Goal: Information Seeking & Learning: Learn about a topic

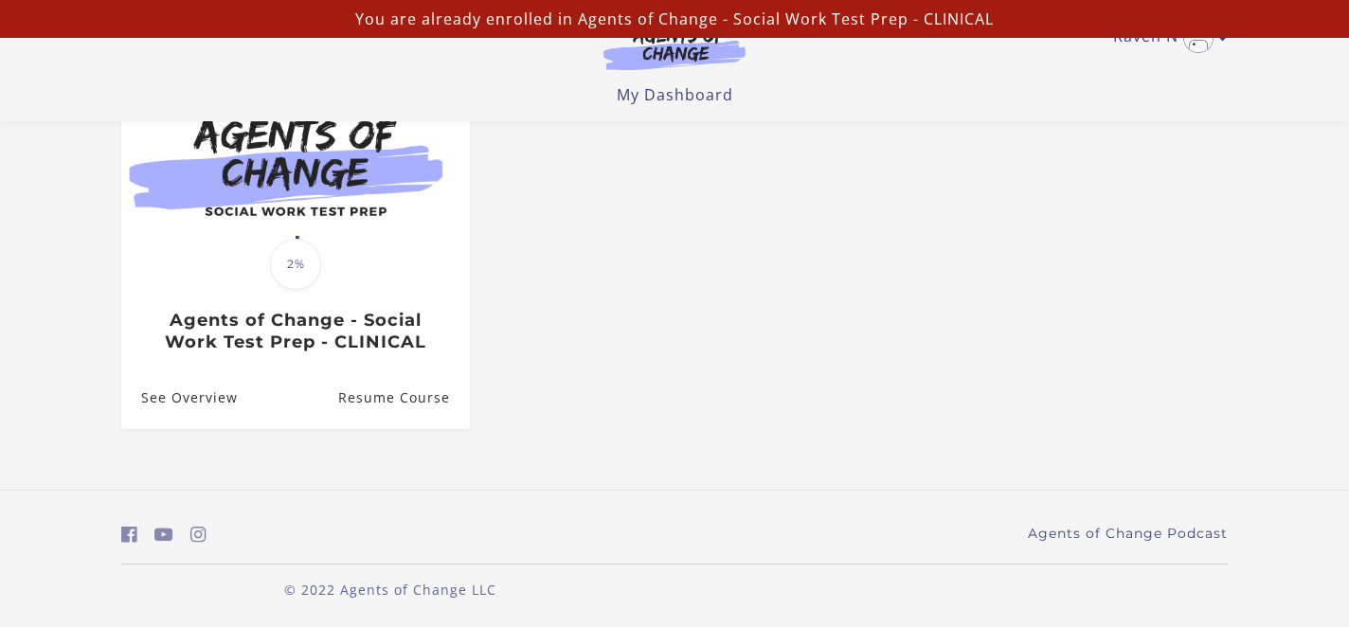
scroll to position [216, 0]
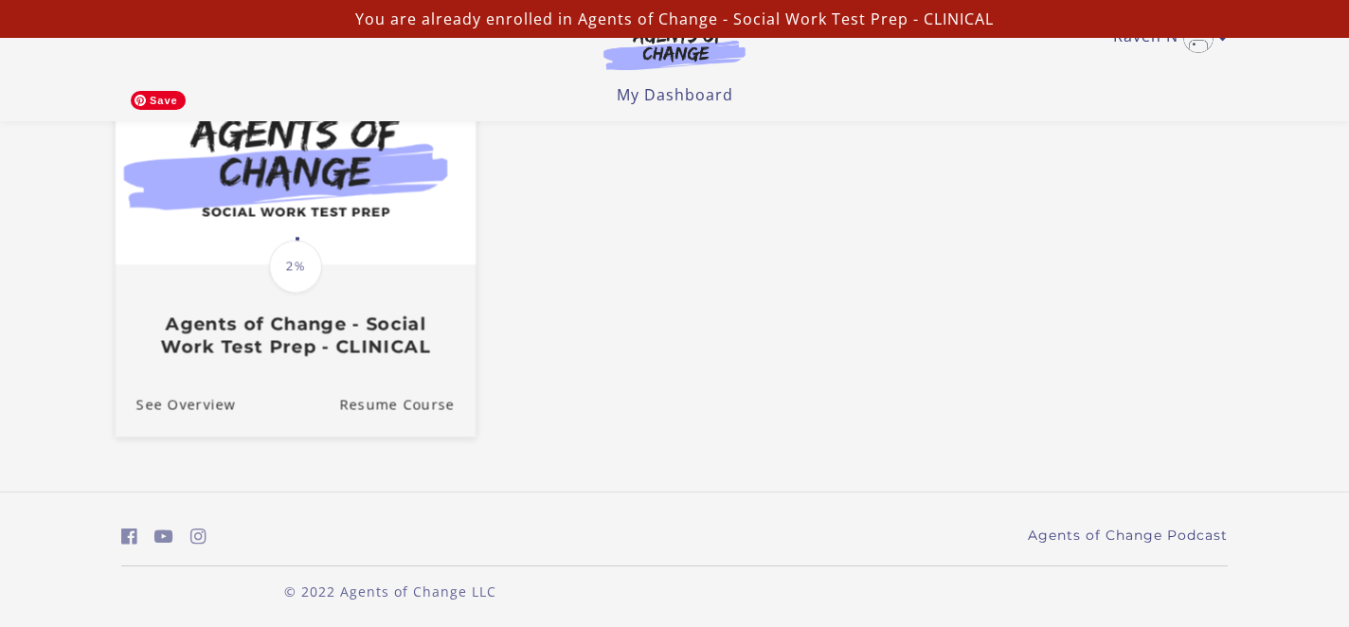
click at [383, 251] on img at bounding box center [296, 168] width 360 height 194
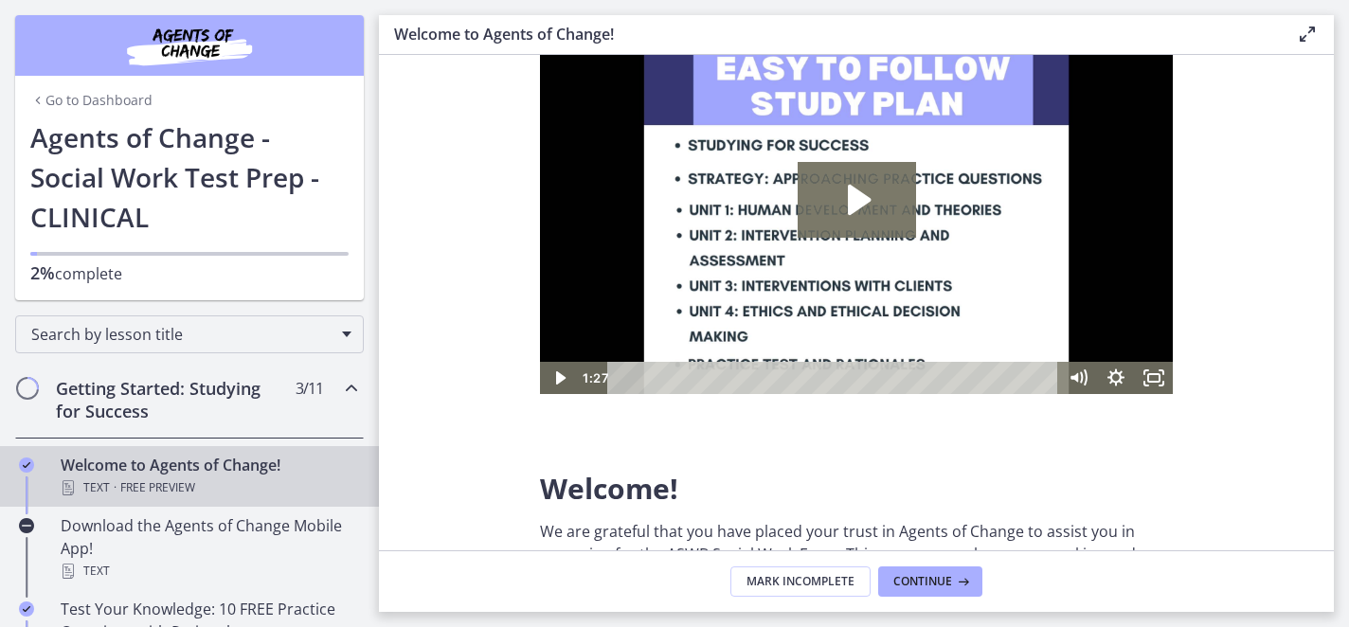
scroll to position [69, 0]
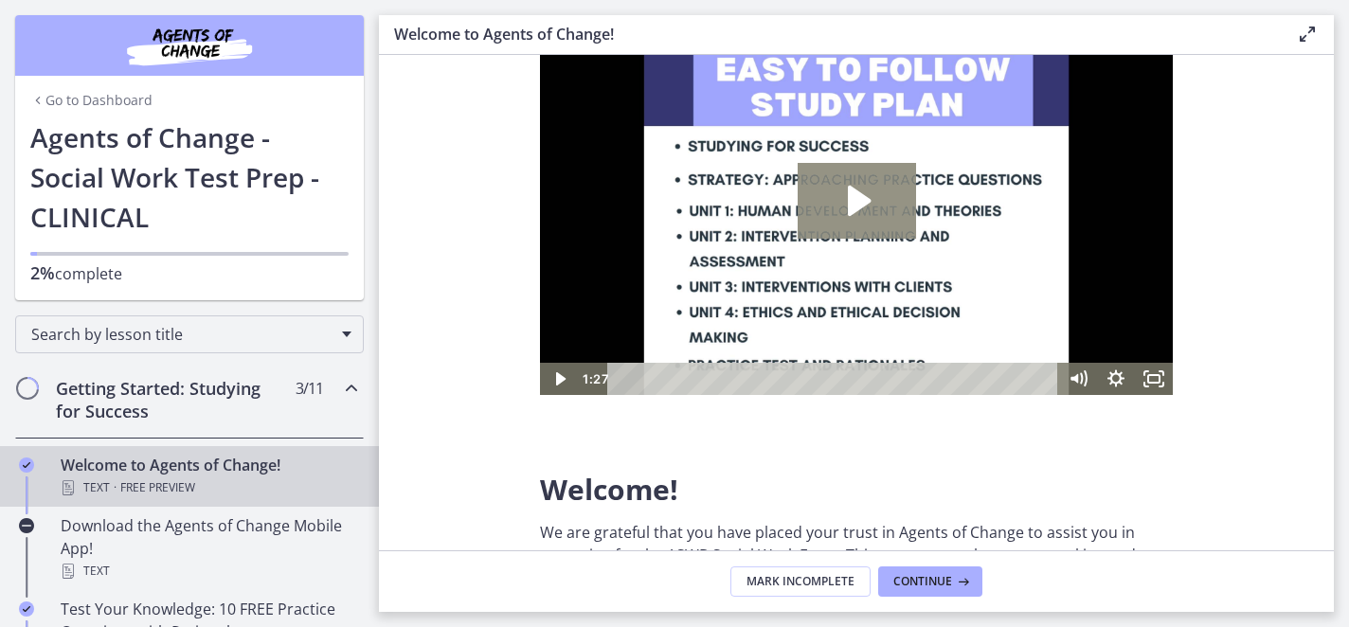
click at [872, 207] on icon "Play Video: c1o6hcmjueu5qasqsu00.mp4" at bounding box center [857, 201] width 118 height 76
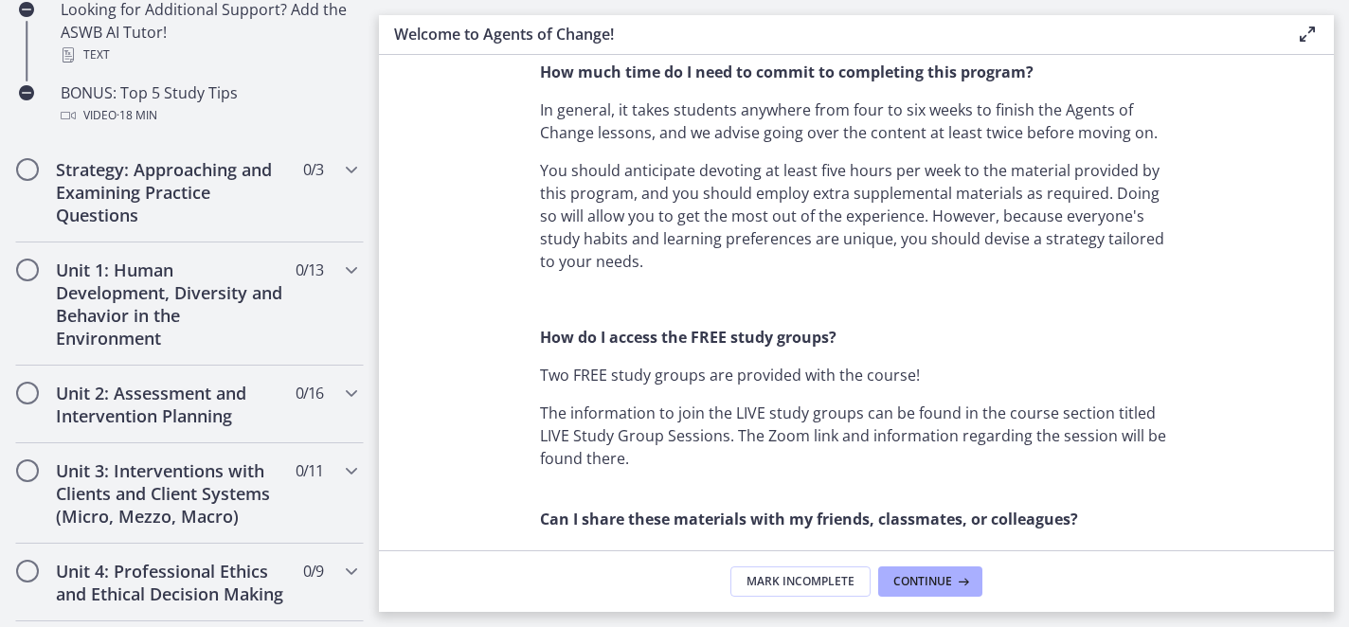
scroll to position [1078, 0]
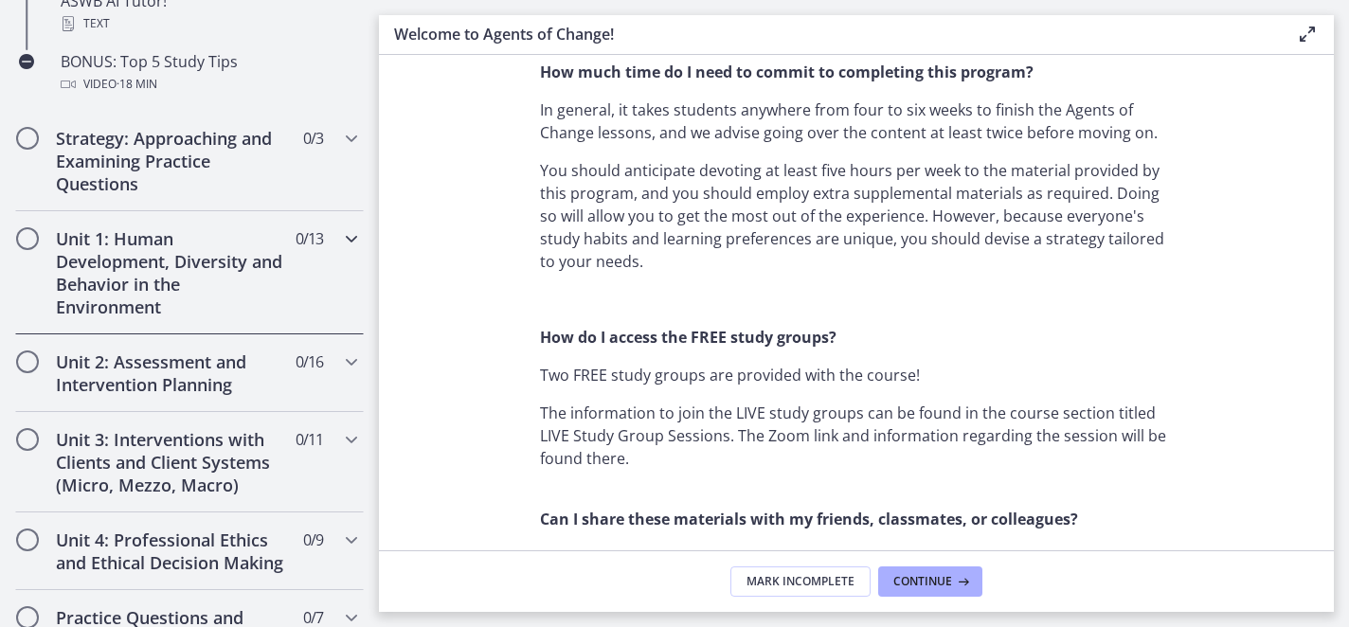
click at [354, 232] on icon "Chapters" at bounding box center [351, 238] width 23 height 23
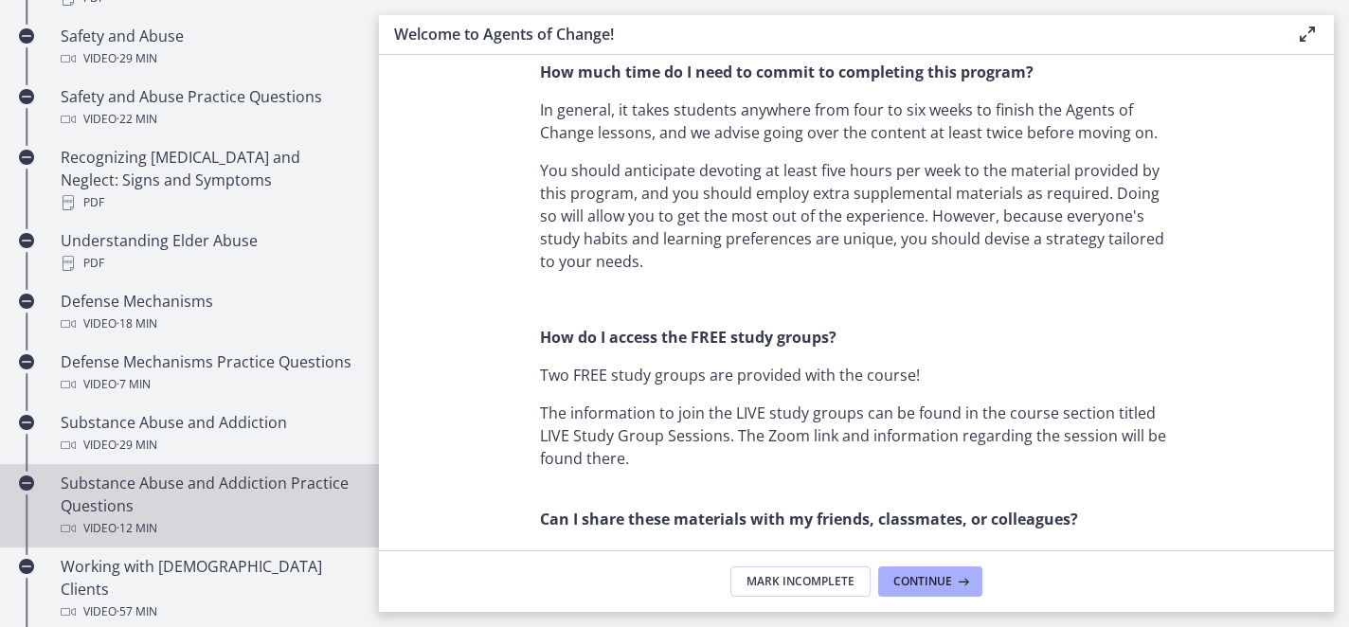
scroll to position [877, 0]
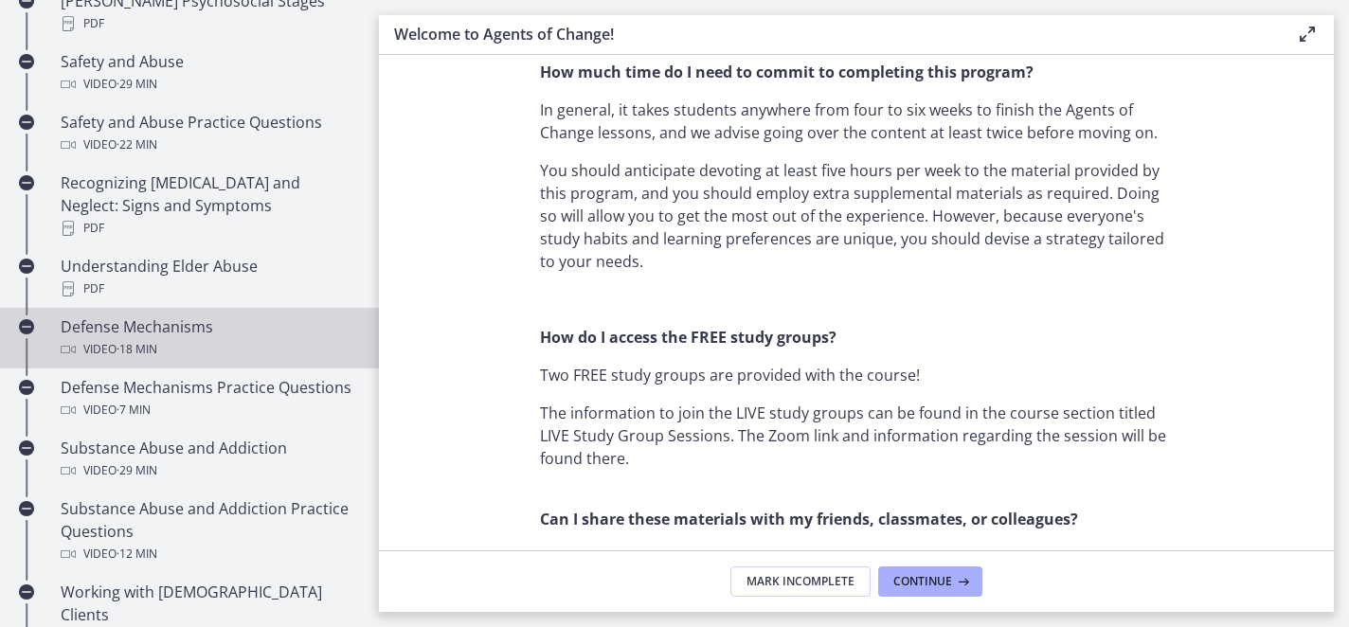
click at [126, 338] on span "· 18 min" at bounding box center [137, 349] width 41 height 23
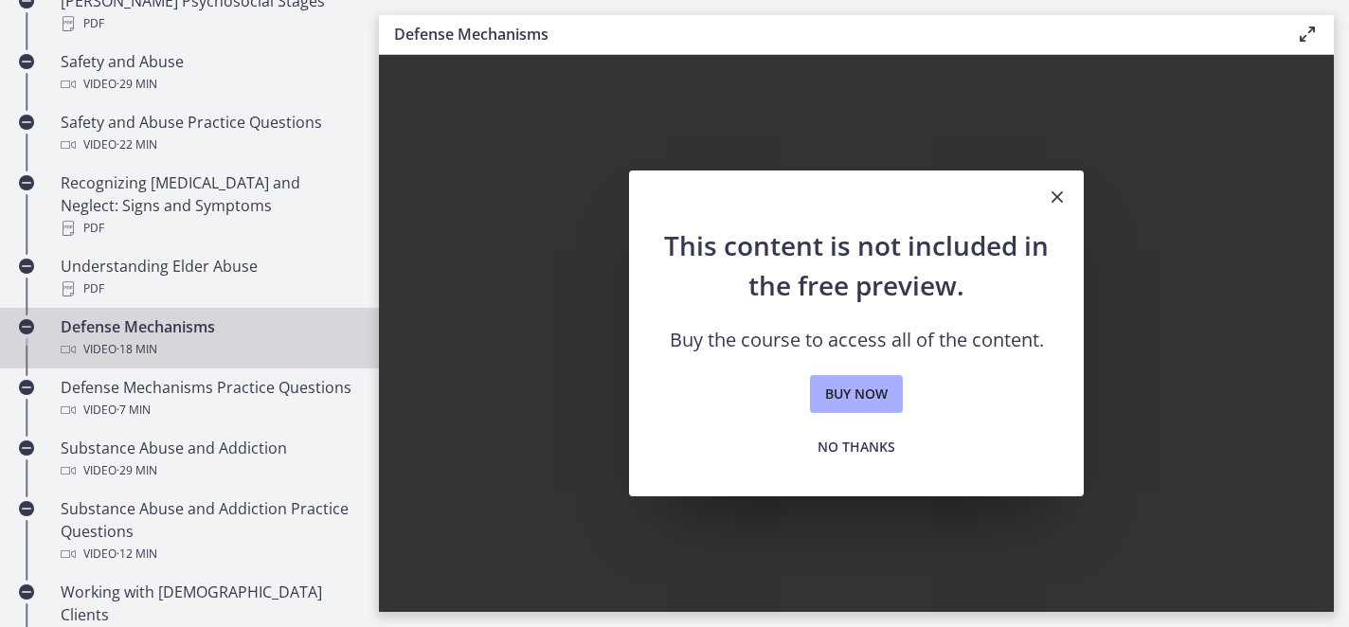
click at [1058, 198] on icon "Close" at bounding box center [1057, 197] width 23 height 23
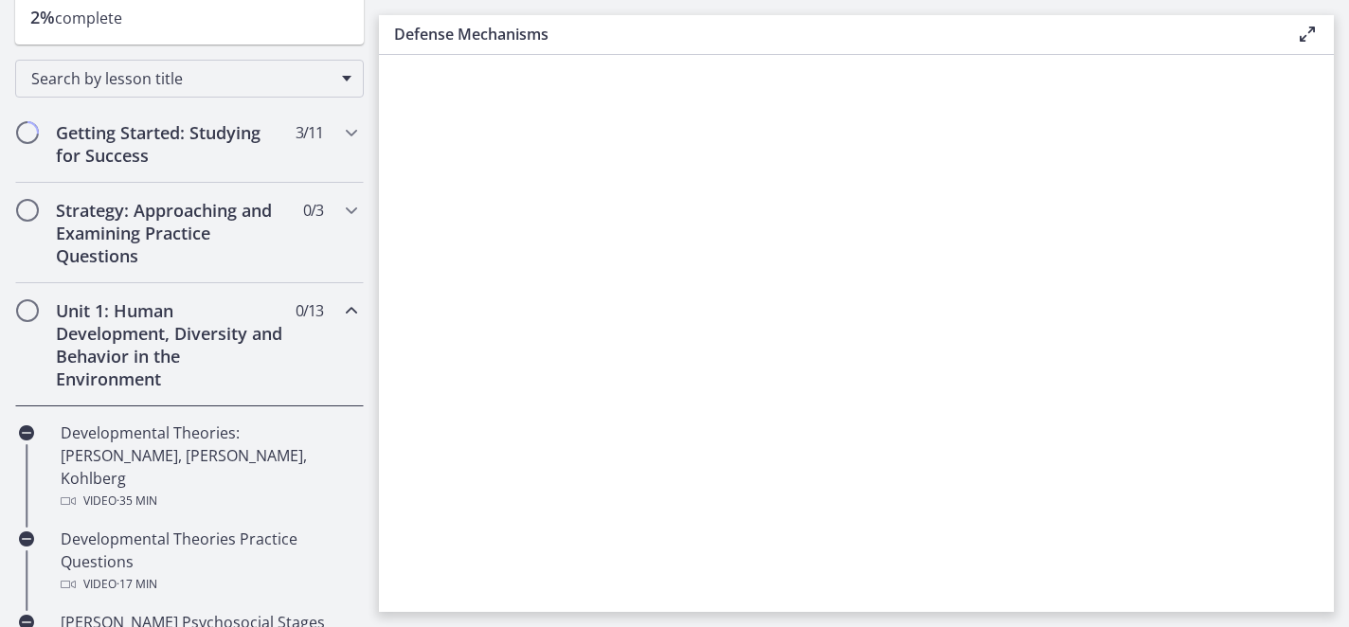
scroll to position [241, 0]
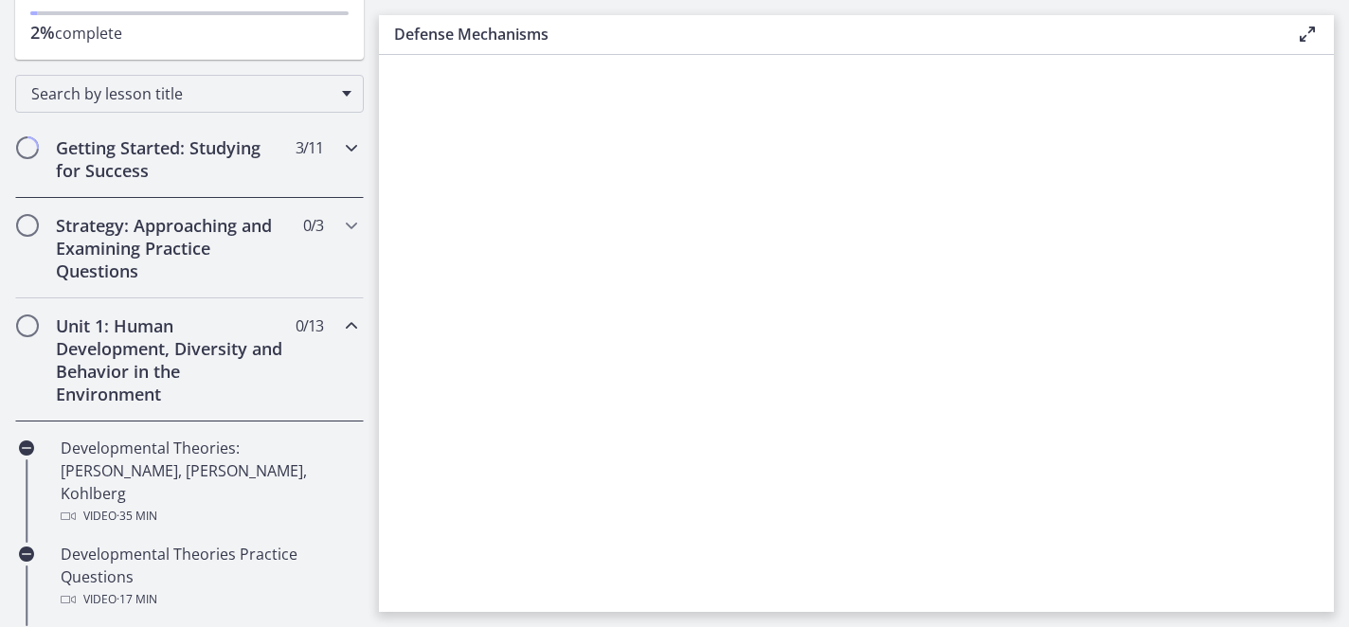
click at [215, 164] on h2 "Getting Started: Studying for Success" at bounding box center [171, 158] width 231 height 45
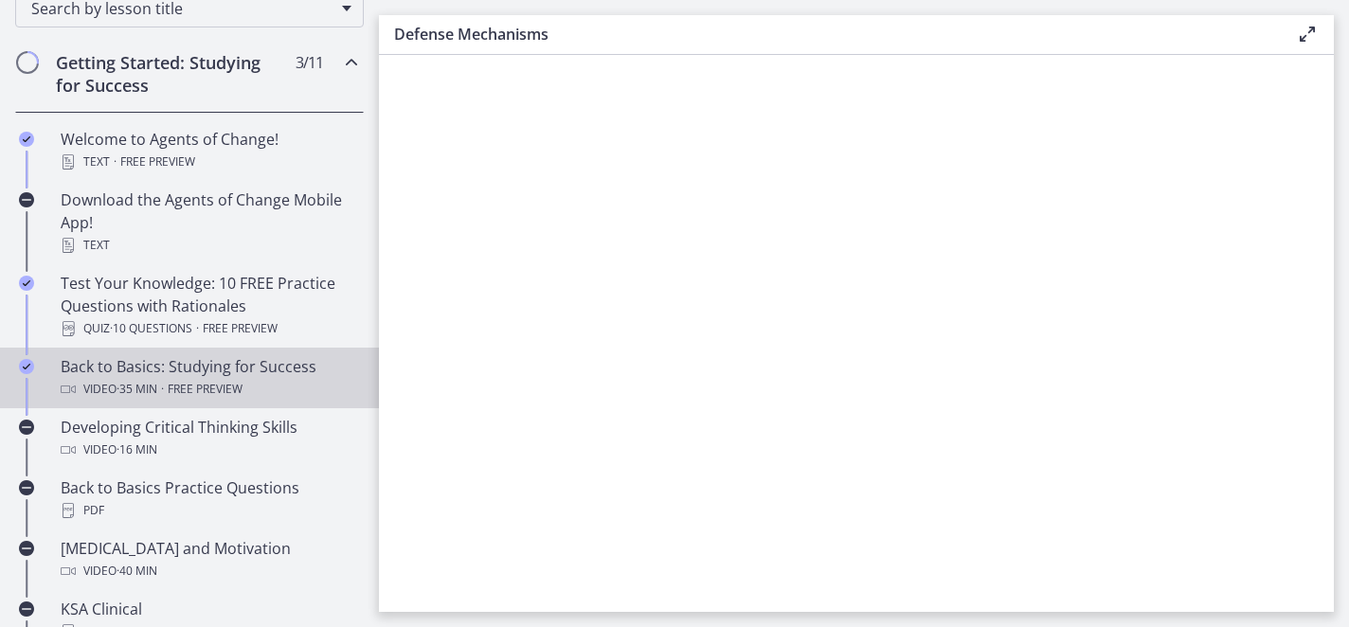
scroll to position [325, 0]
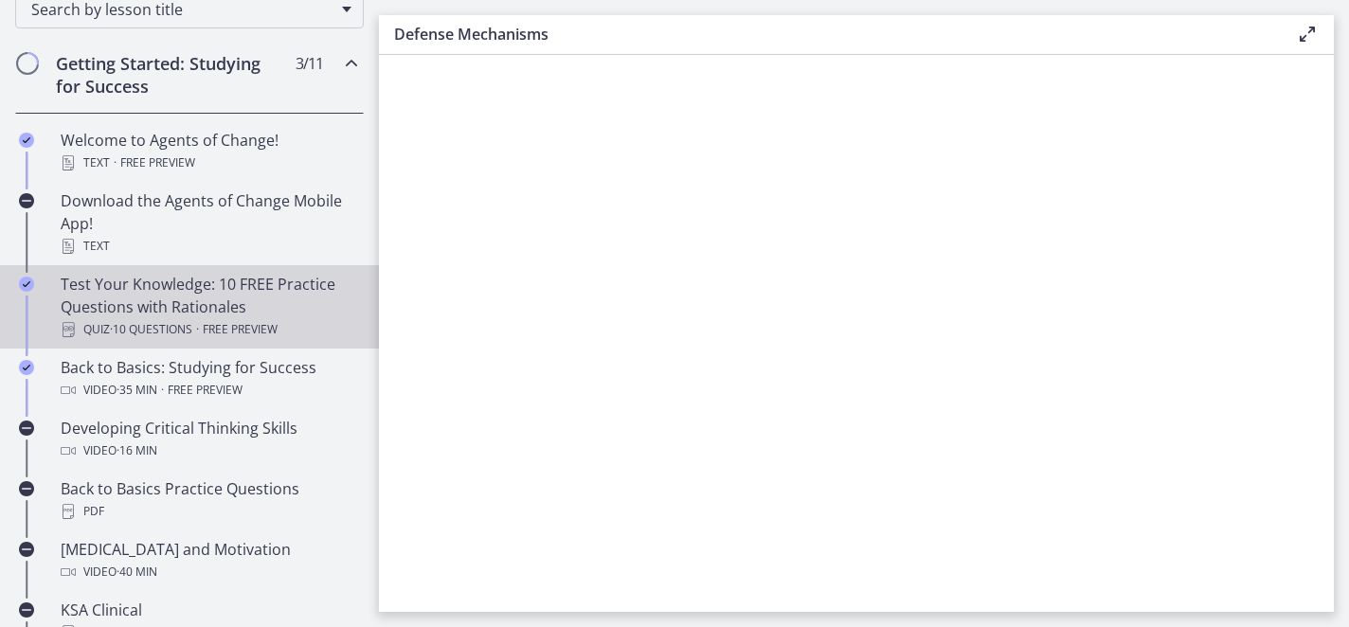
click at [219, 303] on div "Test Your Knowledge: 10 FREE Practice Questions with Rationales Quiz · 10 Quest…" at bounding box center [209, 307] width 296 height 68
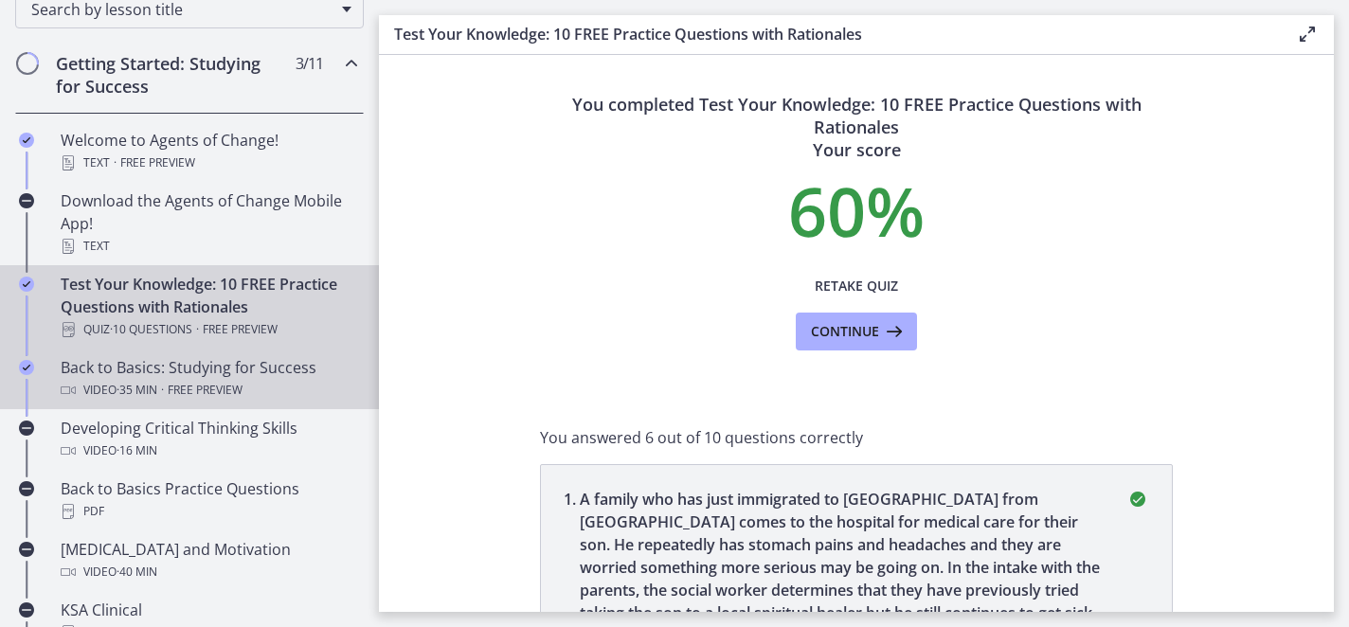
click at [201, 364] on div "Back to Basics: Studying for Success Video · 35 min · Free preview" at bounding box center [209, 378] width 296 height 45
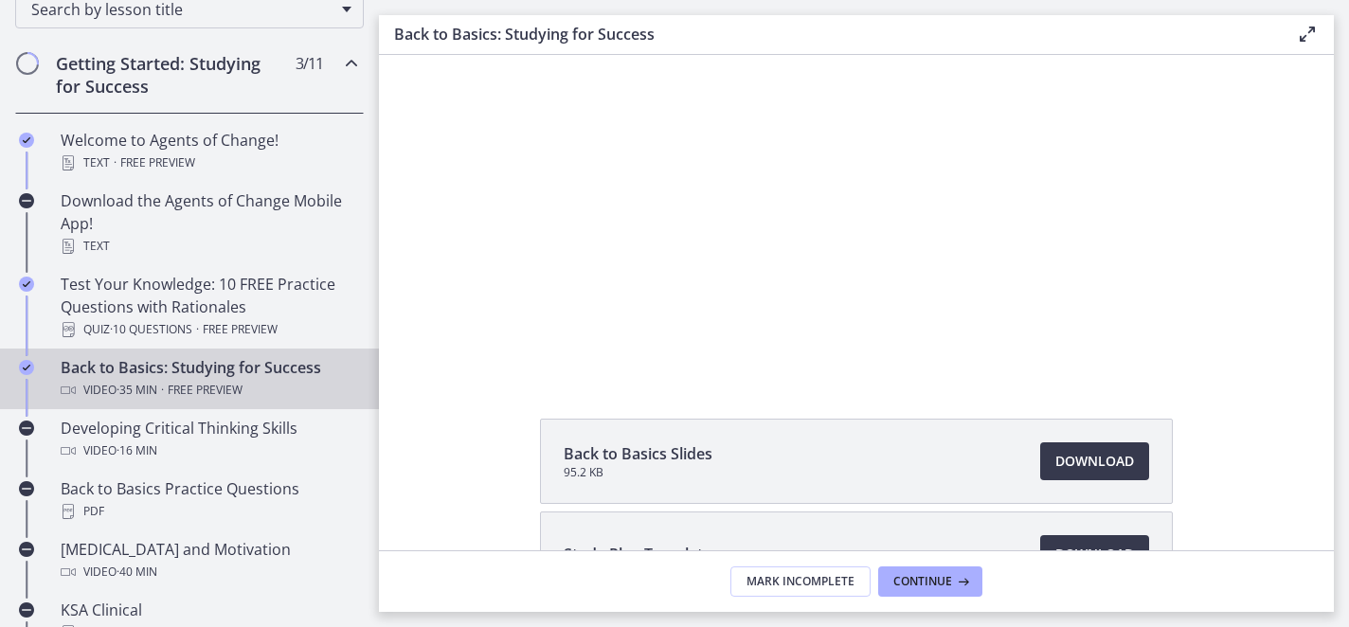
scroll to position [209, 0]
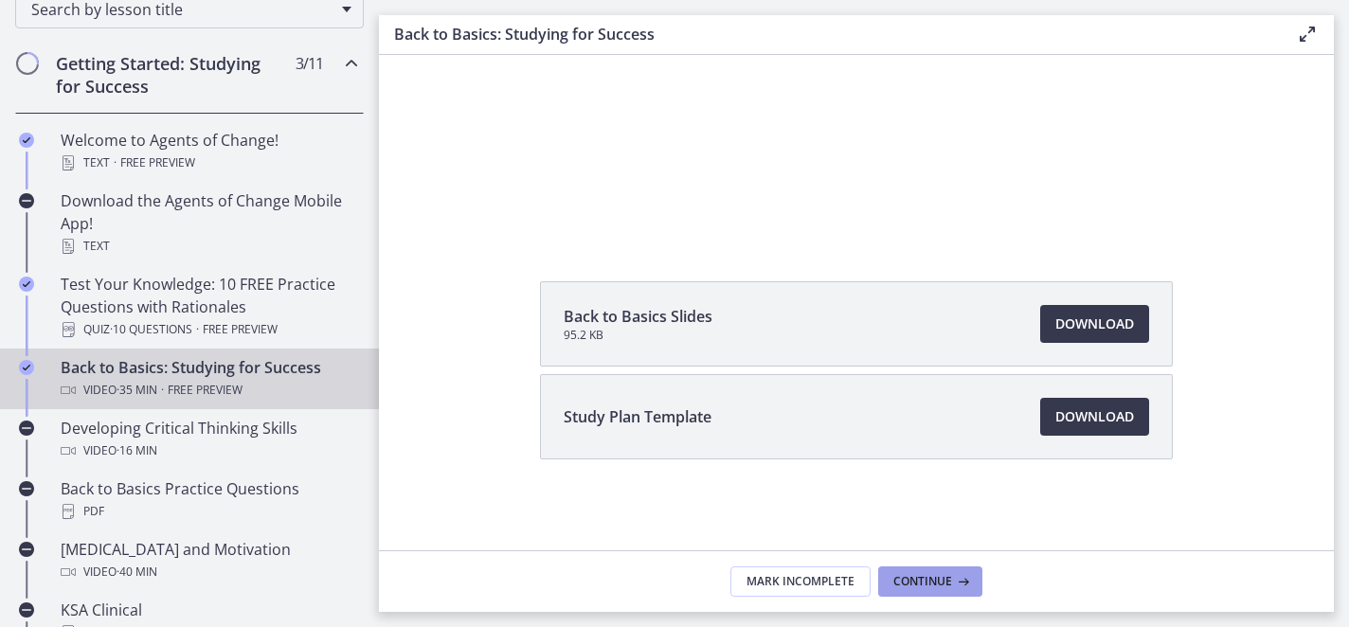
click at [926, 585] on span "Continue" at bounding box center [922, 581] width 59 height 15
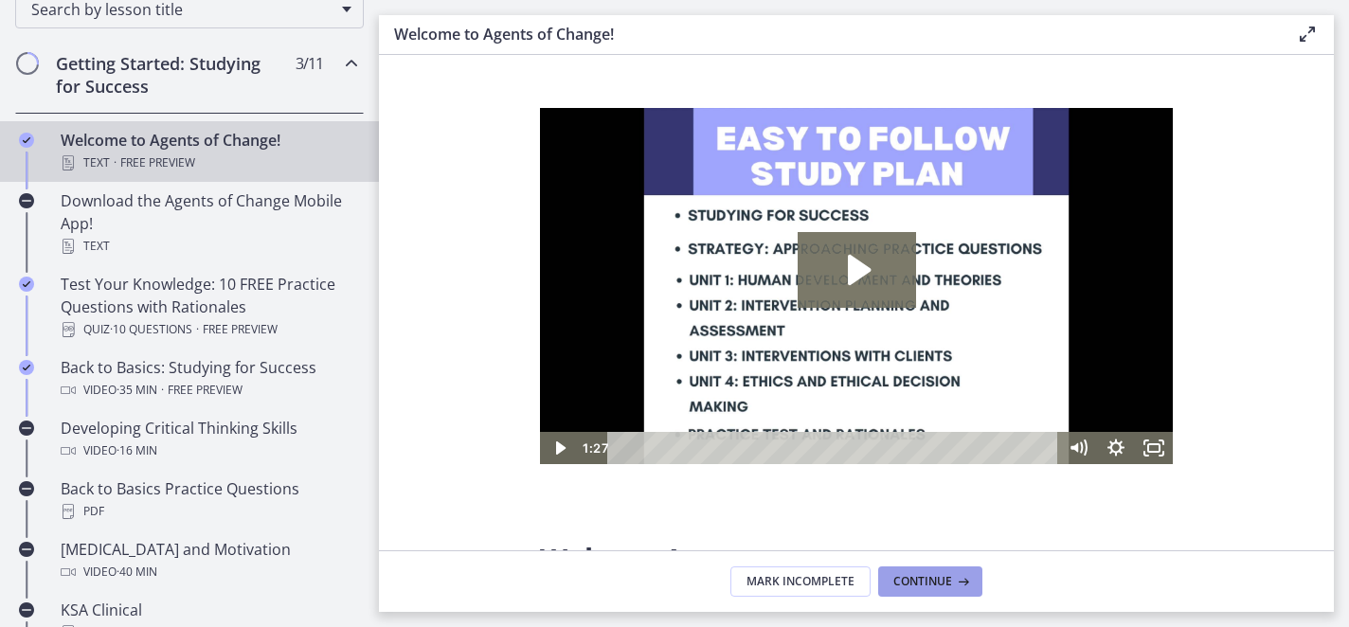
click at [926, 585] on span "Continue" at bounding box center [922, 581] width 59 height 15
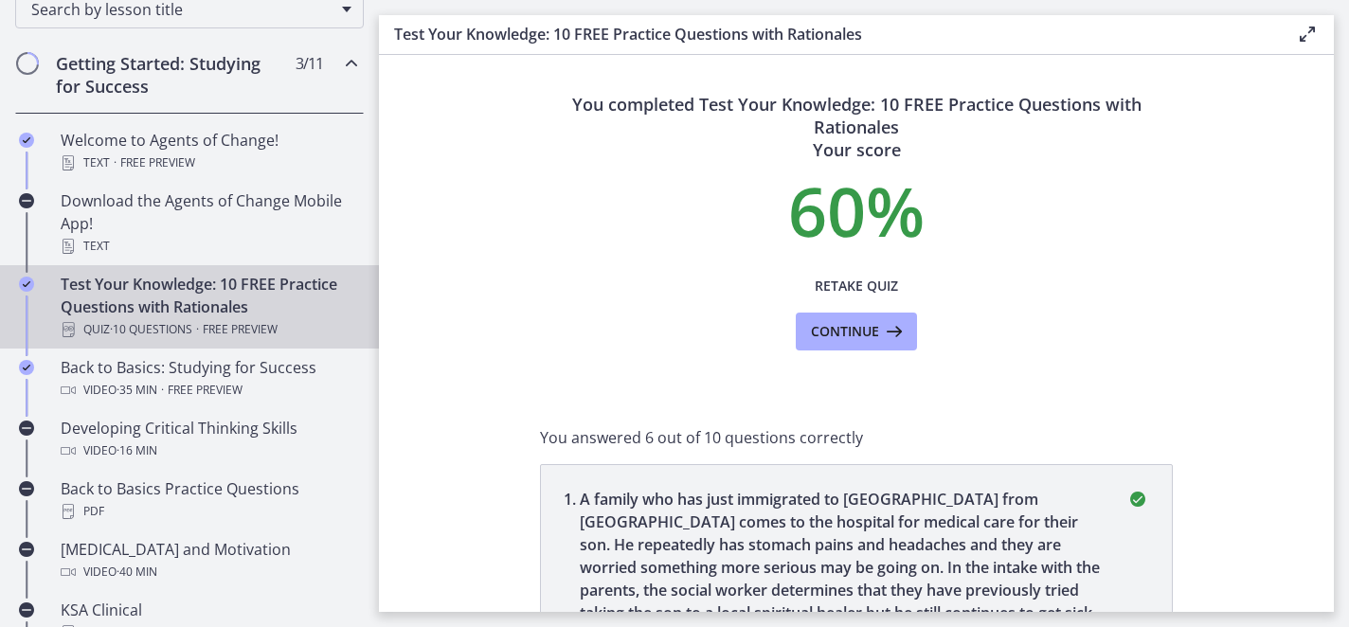
click at [926, 585] on p "A family who has just immigrated to the United States from Mexico comes to the …" at bounding box center [842, 567] width 524 height 159
click at [1308, 29] on icon at bounding box center [1307, 34] width 23 height 23
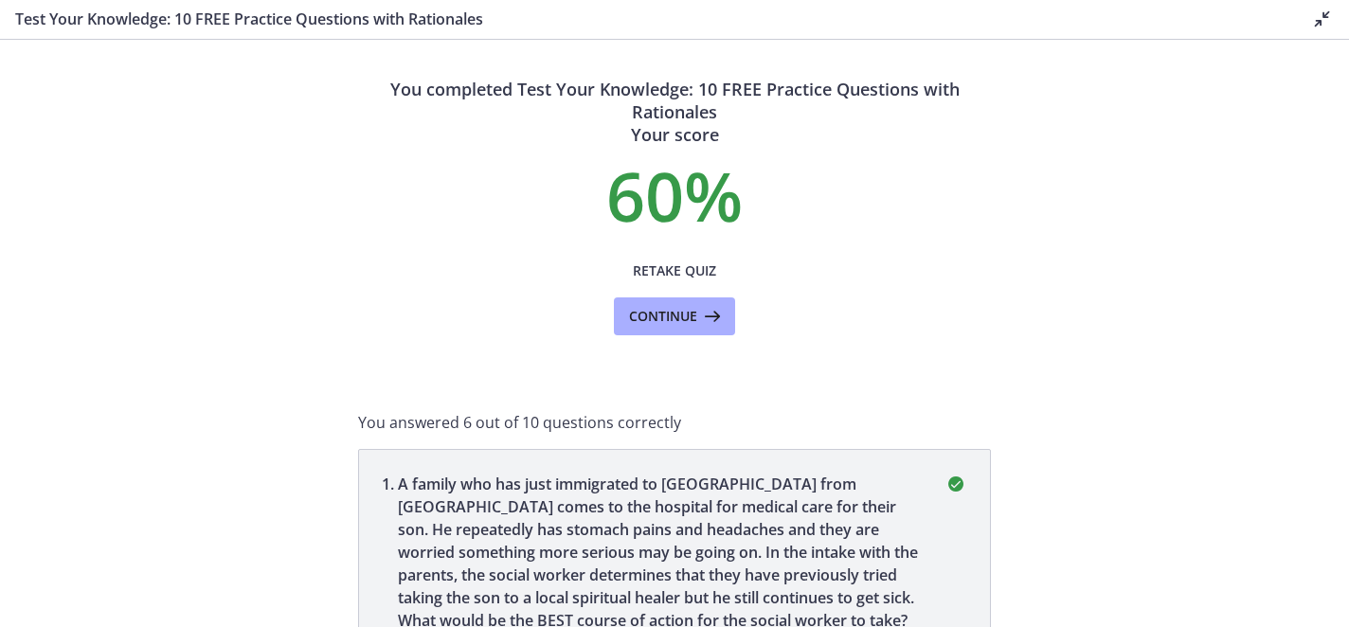
click at [1307, 32] on div "Test Your Knowledge: 10 FREE Practice Questions with Rationales Disable fullscr…" at bounding box center [674, 20] width 1349 height 40
click at [1323, 21] on icon at bounding box center [1322, 19] width 23 height 23
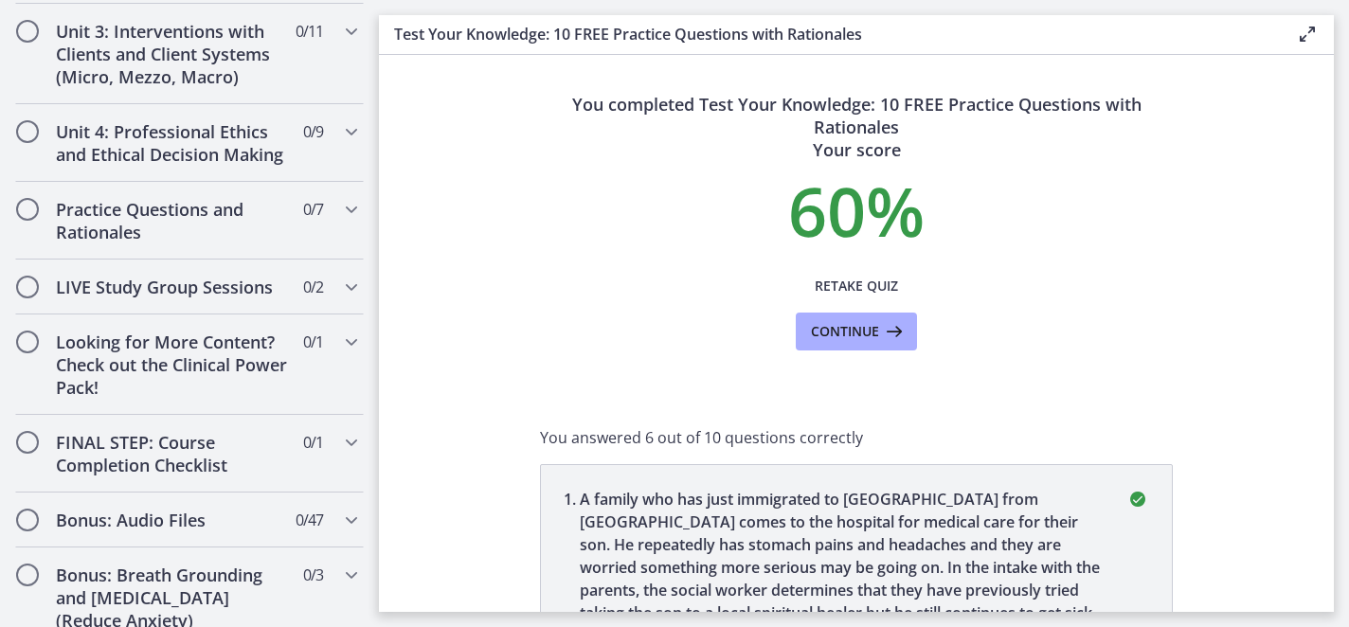
scroll to position [1662, 0]
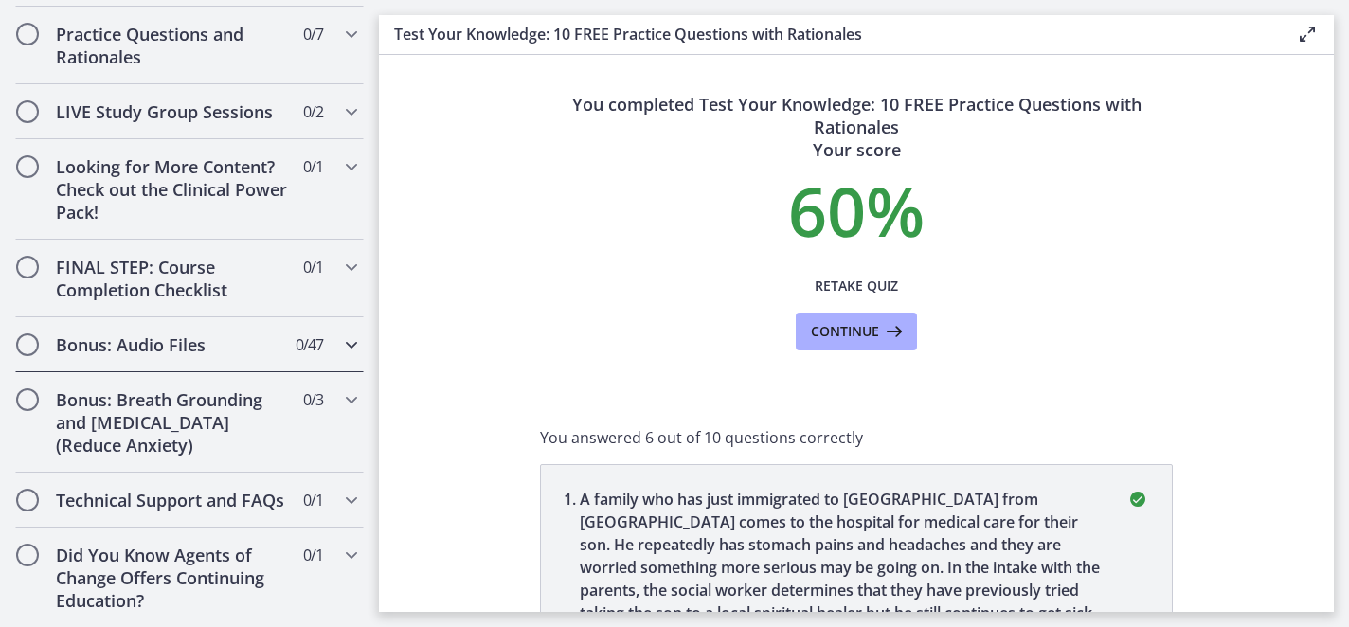
click at [210, 336] on h2 "Bonus: Audio Files" at bounding box center [171, 345] width 231 height 23
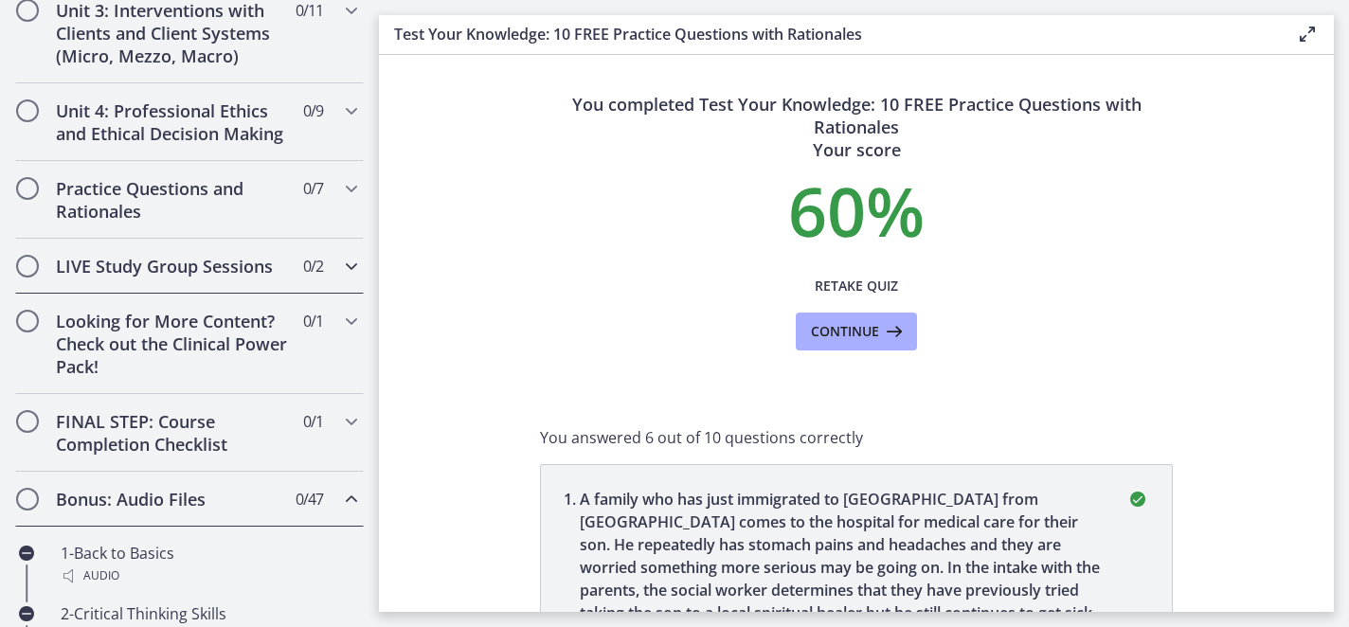
scroll to position [752, 0]
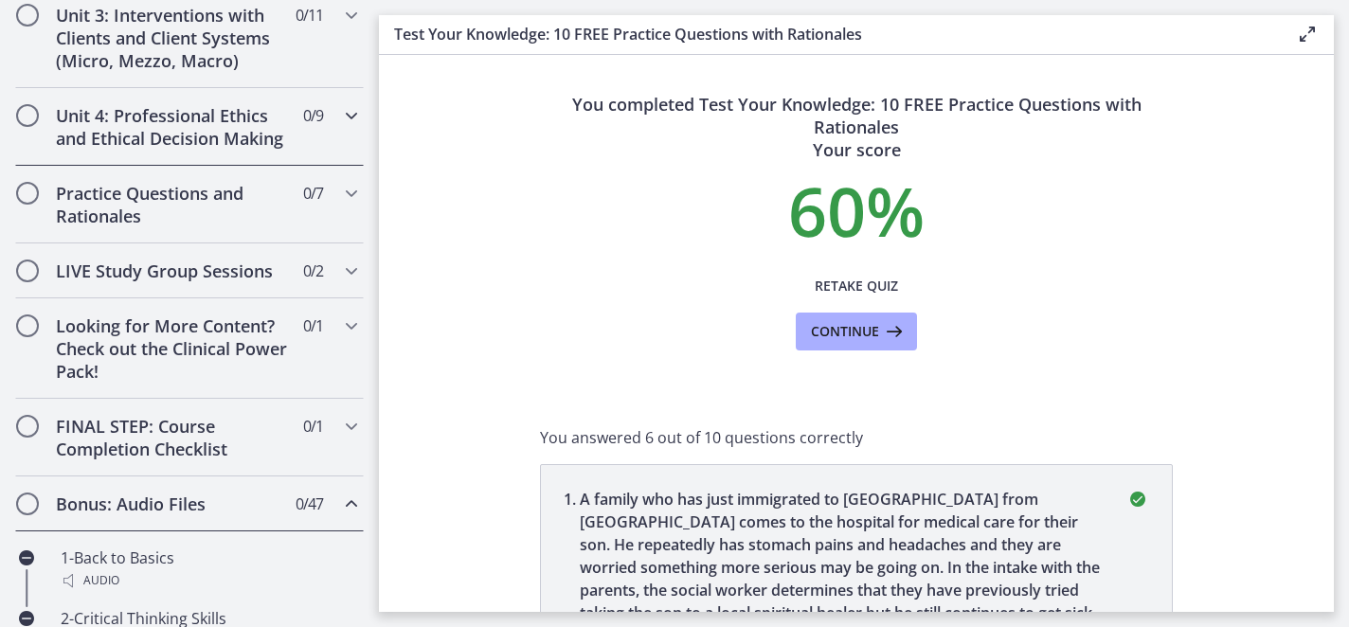
click at [272, 144] on h2 "Unit 4: Professional Ethics and Ethical Decision Making" at bounding box center [171, 126] width 231 height 45
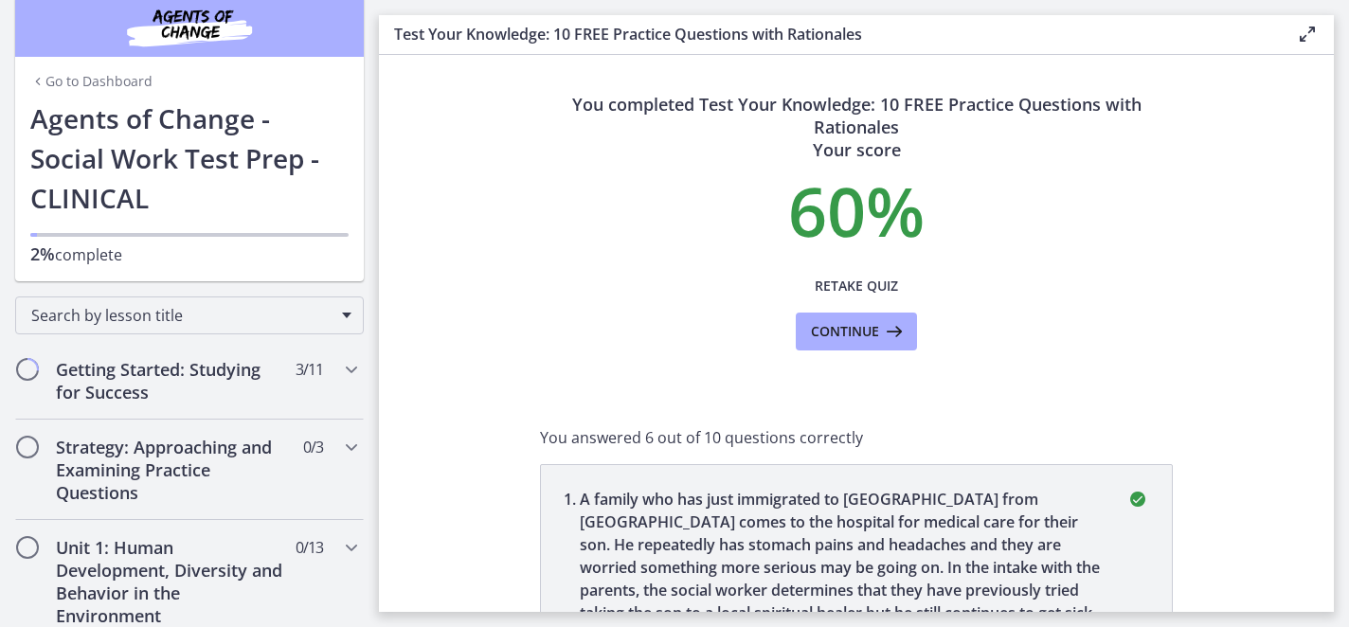
scroll to position [0, 0]
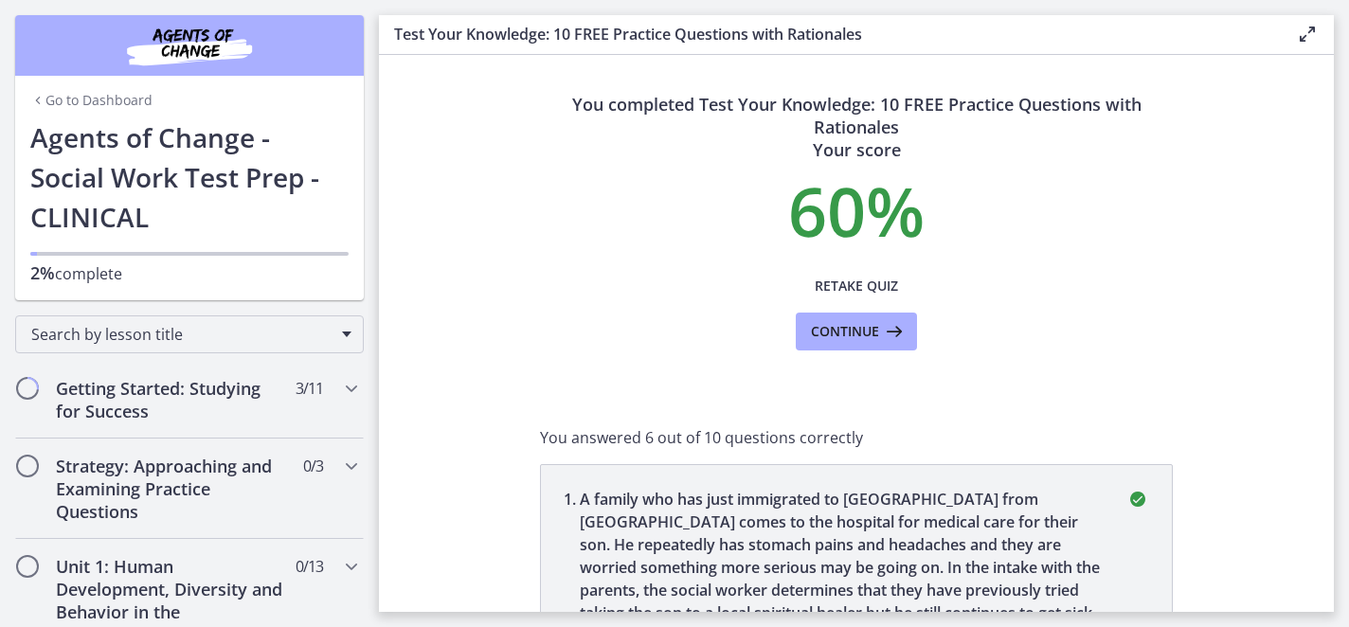
click at [200, 49] on img "Chapters" at bounding box center [189, 45] width 227 height 45
